Goal: Information Seeking & Learning: Check status

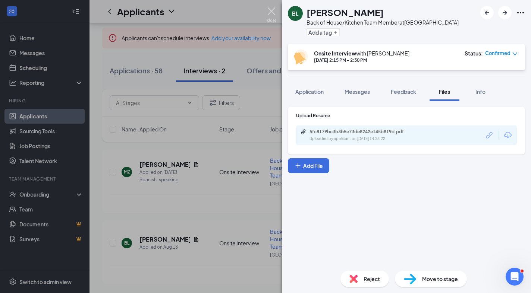
click at [269, 10] on img at bounding box center [271, 14] width 9 height 15
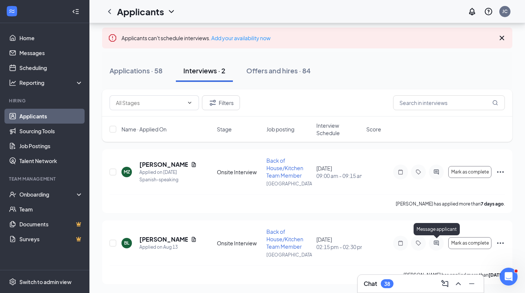
click at [434, 242] on icon "ActiveChat" at bounding box center [436, 243] width 5 height 5
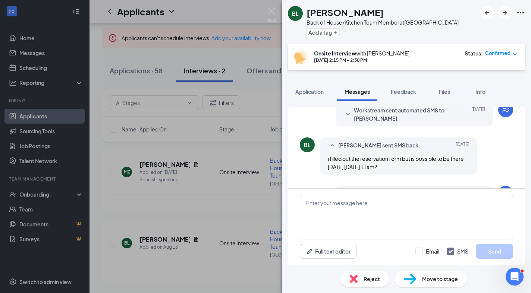
scroll to position [327, 0]
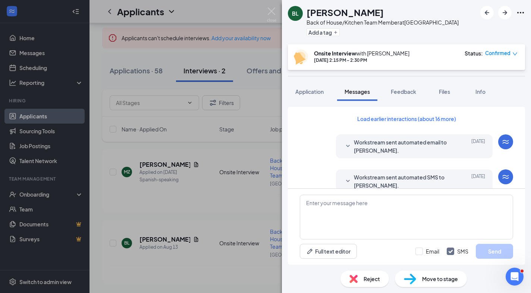
scroll to position [327, 0]
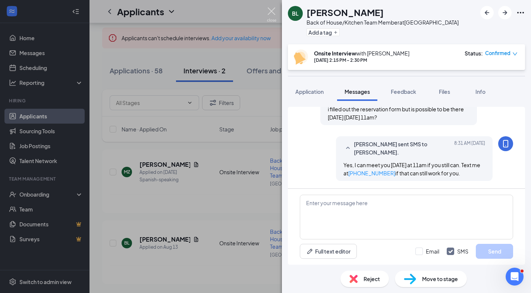
click at [272, 9] on img at bounding box center [271, 14] width 9 height 15
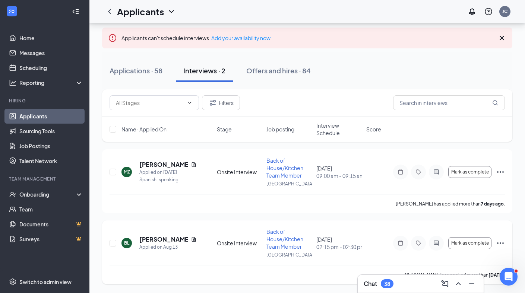
click at [439, 244] on icon "ActiveChat" at bounding box center [436, 243] width 5 height 5
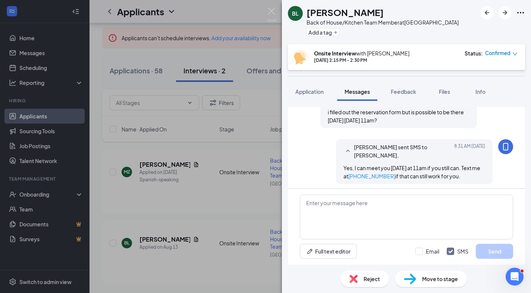
scroll to position [322, 0]
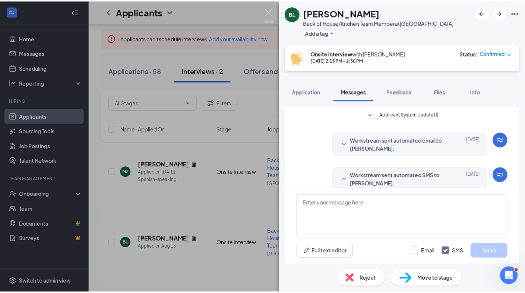
scroll to position [327, 0]
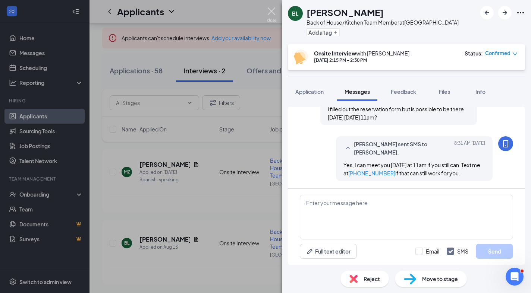
click at [271, 12] on img at bounding box center [271, 14] width 9 height 15
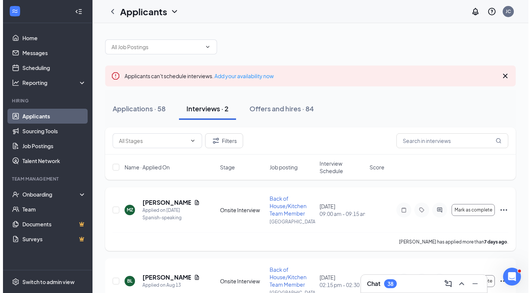
scroll to position [38, 0]
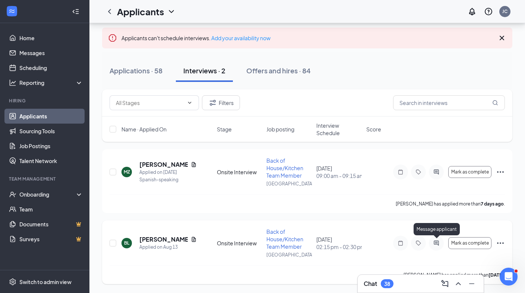
click at [437, 244] on icon "ActiveChat" at bounding box center [436, 243] width 5 height 5
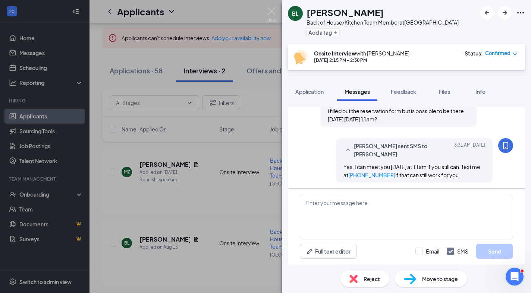
scroll to position [327, 0]
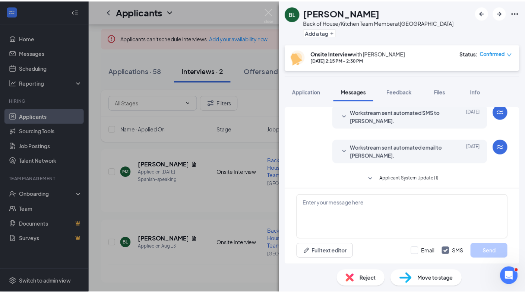
scroll to position [327, 0]
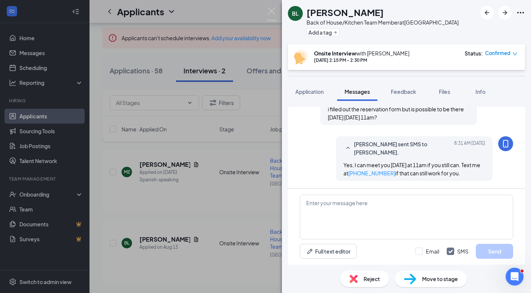
click at [266, 13] on div "BL Bryant Lee Back of House/Kitchen Team Member at Old Bridge Add a tag Onsite …" at bounding box center [265, 146] width 531 height 293
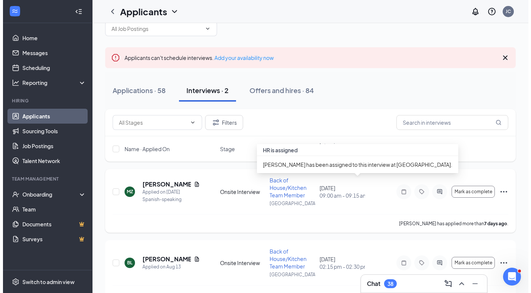
scroll to position [38, 0]
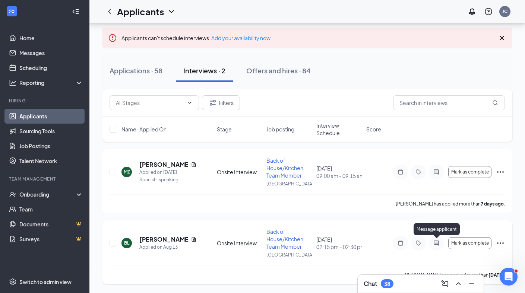
click at [438, 244] on icon "ActiveChat" at bounding box center [436, 243] width 5 height 5
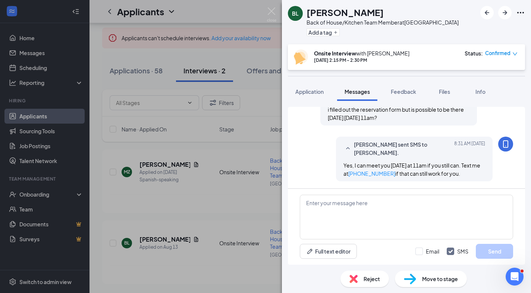
scroll to position [327, 0]
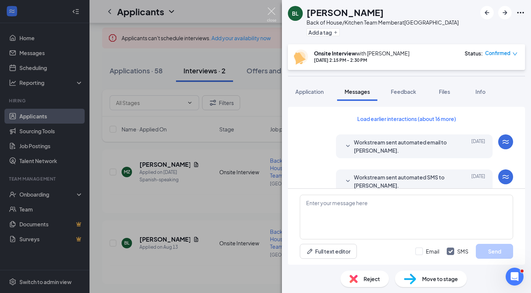
click at [273, 13] on img at bounding box center [271, 14] width 9 height 15
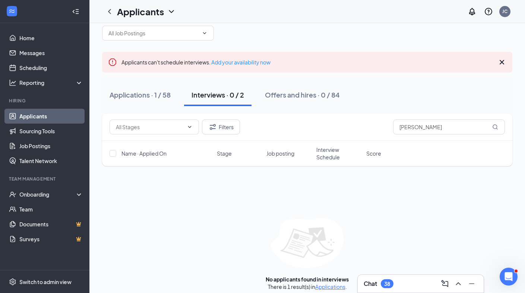
scroll to position [20, 0]
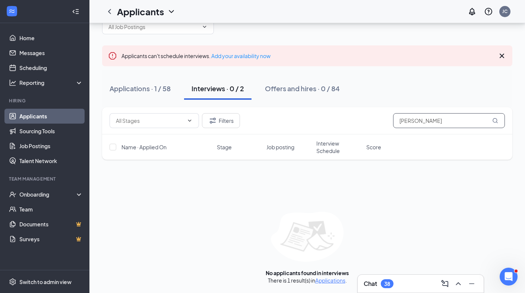
drag, startPoint x: 424, startPoint y: 120, endPoint x: 428, endPoint y: 119, distance: 4.4
click at [424, 121] on input "jules" at bounding box center [449, 120] width 112 height 15
type input "j"
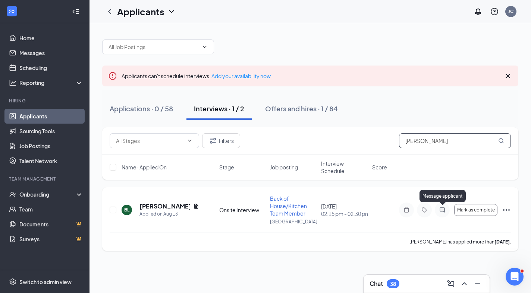
type input "lee"
click at [442, 209] on icon "ActiveChat" at bounding box center [442, 210] width 9 height 6
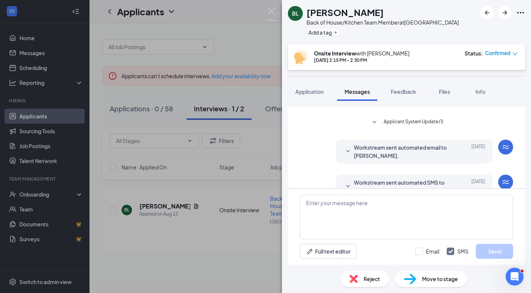
scroll to position [327, 0]
